Goal: Communication & Community: Ask a question

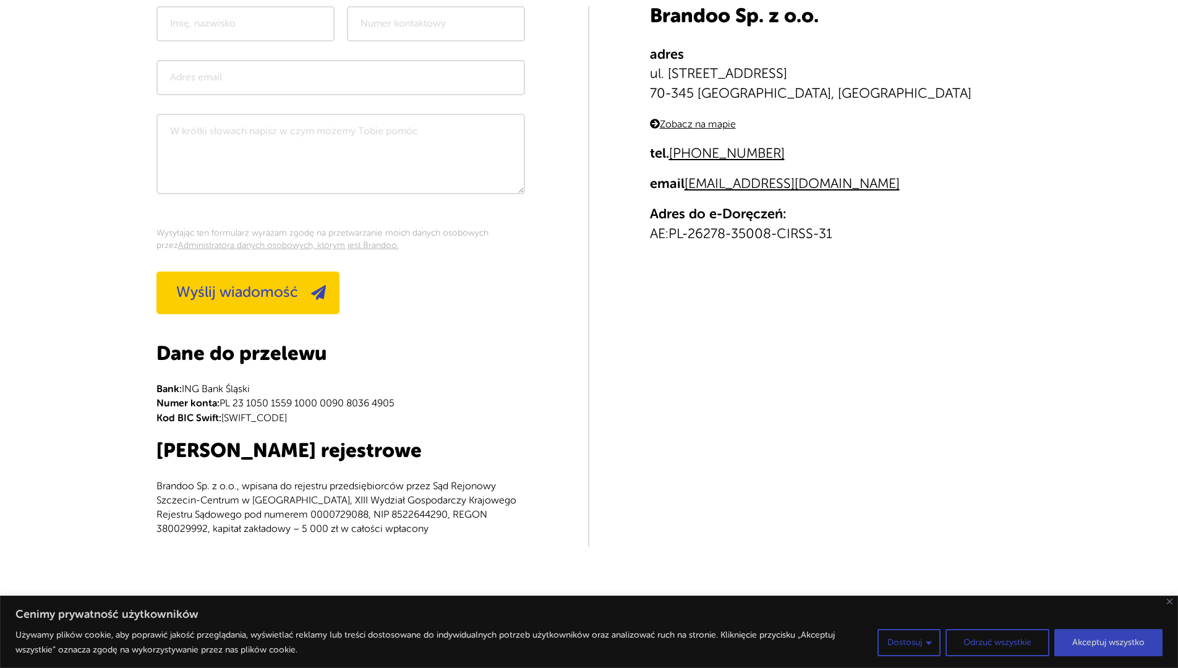
scroll to position [304, 0]
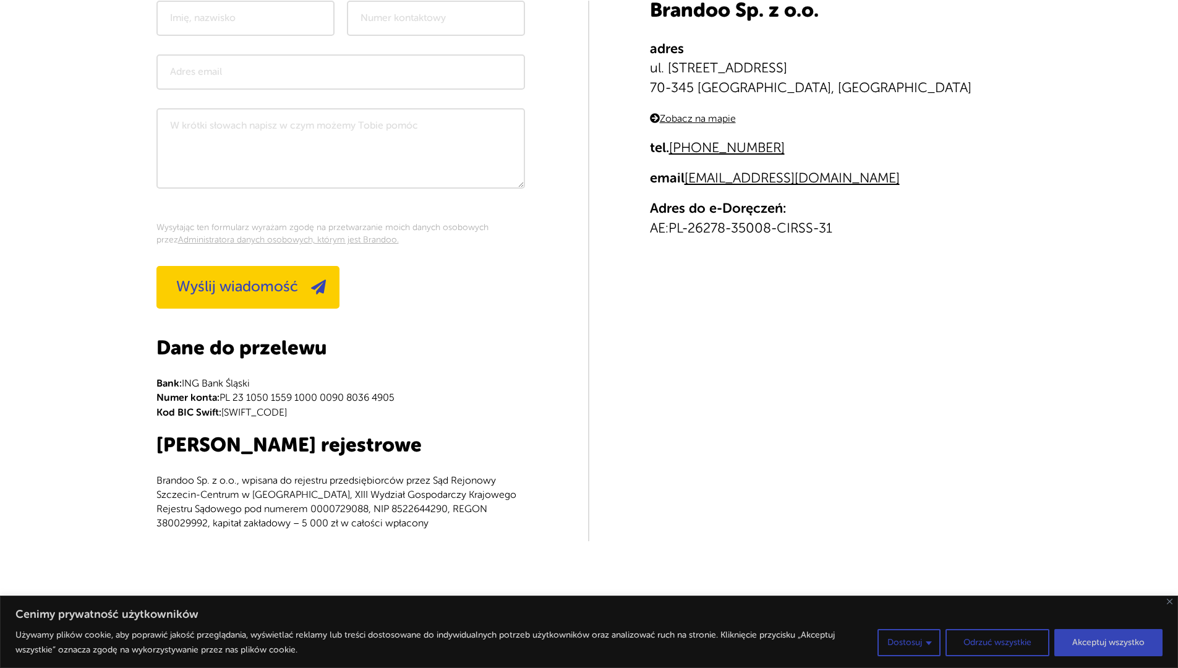
click at [245, 18] on input "text" at bounding box center [245, 18] width 178 height 35
type input "Jakub Szymański"
click at [435, 18] on input "tel" at bounding box center [436, 18] width 178 height 35
type input "616166760"
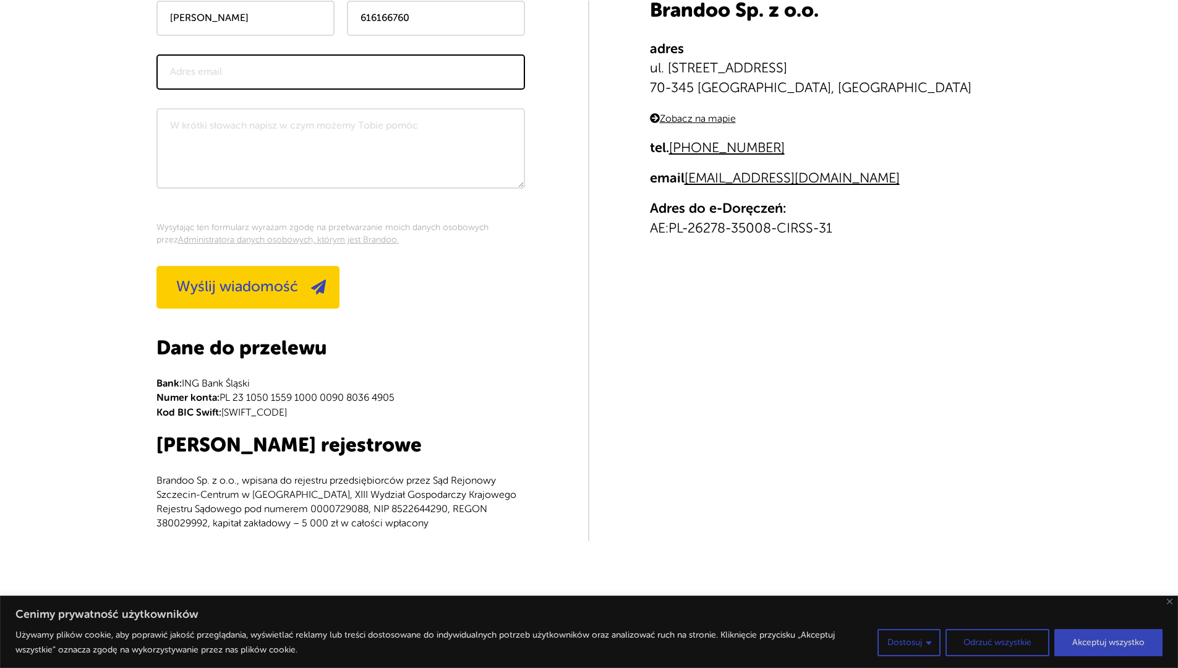
click at [340, 72] on input "email" at bounding box center [340, 71] width 369 height 35
type input "jakub.szymanski@seo-storm.pl"
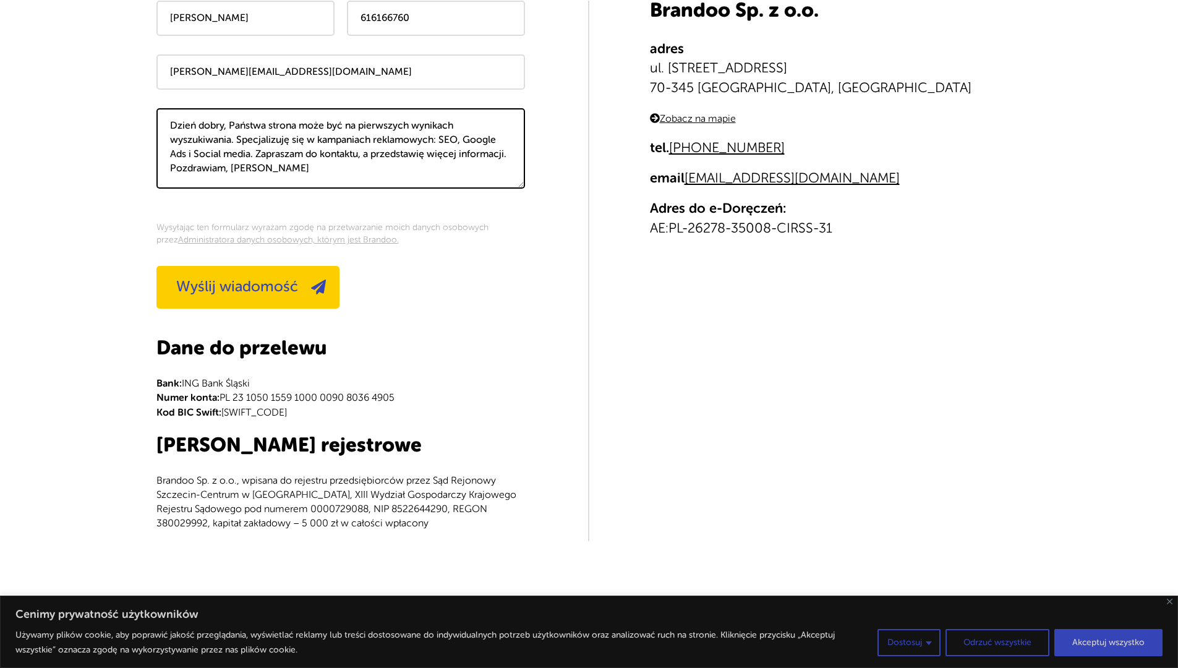
type textarea "Dzień dobry, Państwa strona może być na pierwszych wynikach wyszukiwania. Specj…"
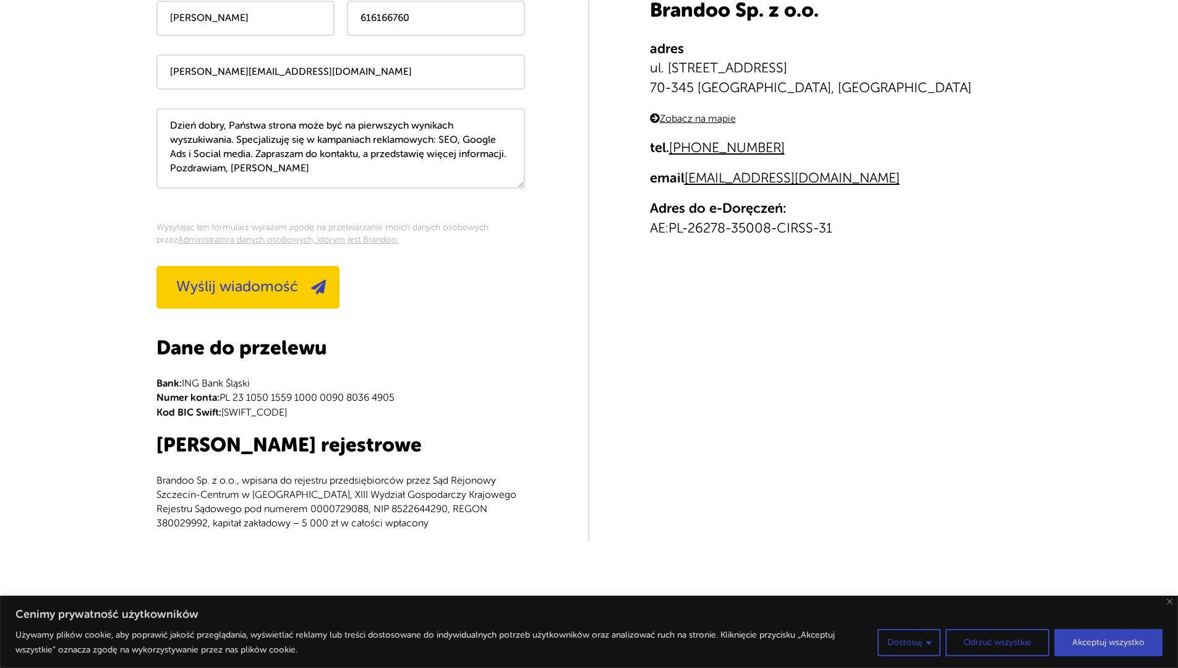
scroll to position [44, 0]
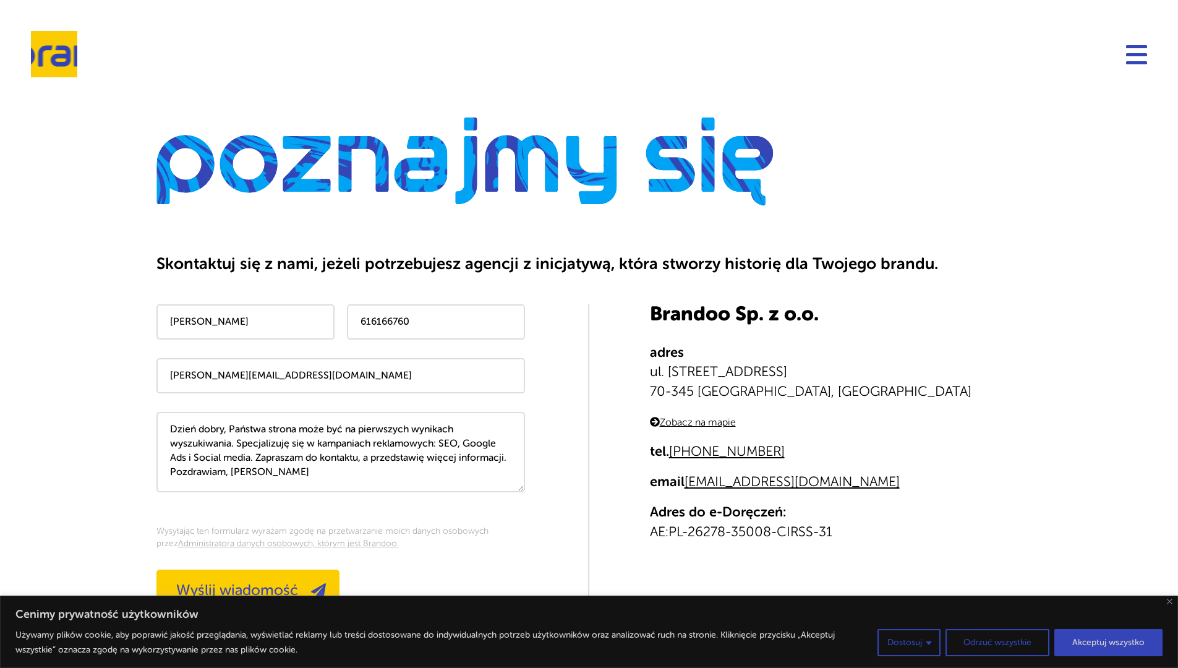
click at [156, 621] on div "Cenimy prywatność użytkowników Używamy plików cookie, aby poprawić jakość przeg…" at bounding box center [588, 632] width 1147 height 51
type input "jakub.szymanski@seo-storm.pl"
click at [589, 393] on div "Brandoo Sp. z o.o. adres ul. Żółkiewskiego 2/2, 70-345 Szczecin, Polska Zobacz …" at bounding box center [813, 463] width 448 height 318
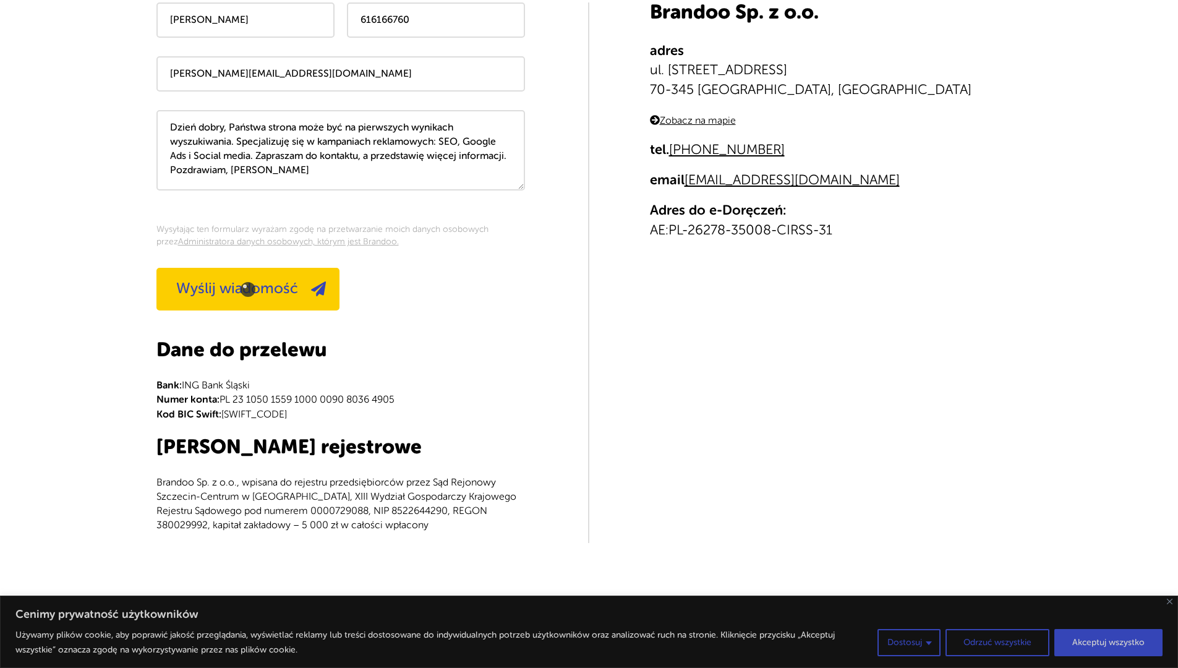
scroll to position [304, 0]
